Goal: Navigation & Orientation: Find specific page/section

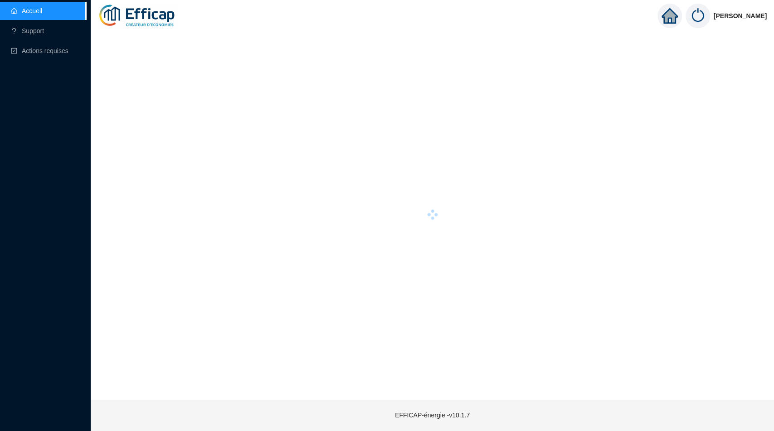
click at [467, 193] on div at bounding box center [432, 214] width 669 height 363
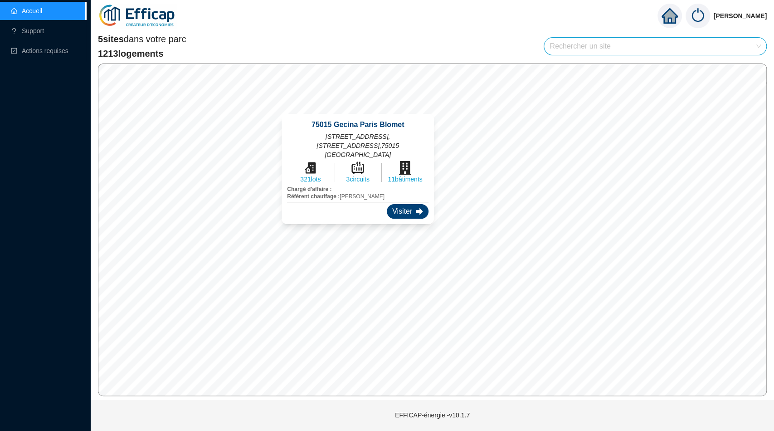
click at [407, 204] on div "Visiter" at bounding box center [408, 211] width 42 height 15
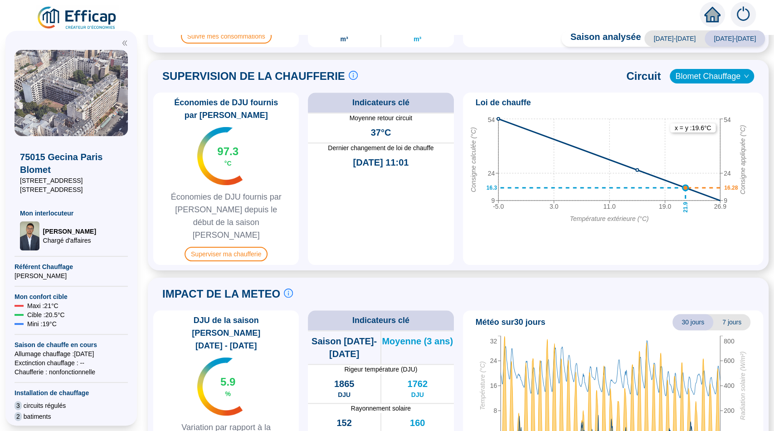
scroll to position [403, 0]
